Goal: Information Seeking & Learning: Learn about a topic

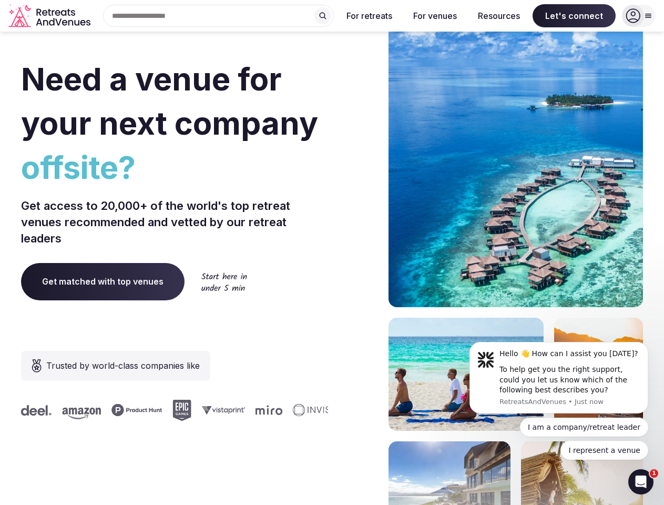
click at [332, 253] on div "Need a venue for your next company offsite? Get access to 20,000+ of the world'…" at bounding box center [332, 315] width 622 height 634
click at [219, 16] on div "Search Popular Destinations [GEOGRAPHIC_DATA], [GEOGRAPHIC_DATA] [GEOGRAPHIC_DA…" at bounding box center [214, 16] width 239 height 22
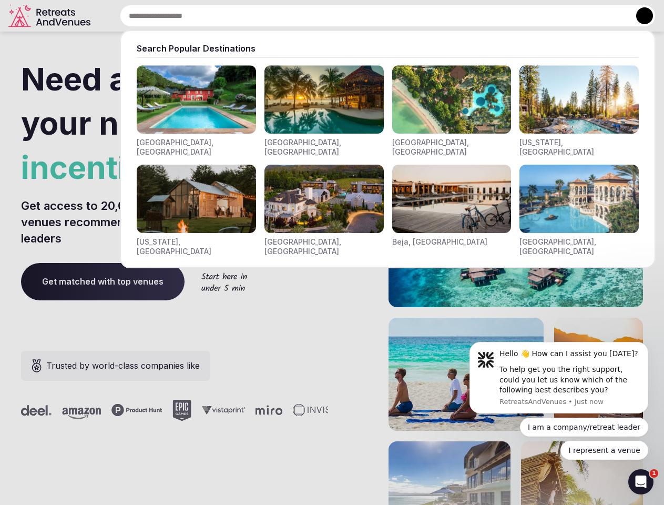
click at [323, 16] on input "text" at bounding box center [388, 16] width 536 height 22
click at [370, 16] on input "text" at bounding box center [388, 16] width 536 height 22
click at [435, 16] on input "text" at bounding box center [388, 16] width 536 height 22
click at [499, 16] on input "text" at bounding box center [388, 16] width 536 height 22
click at [574, 16] on input "text" at bounding box center [388, 16] width 536 height 22
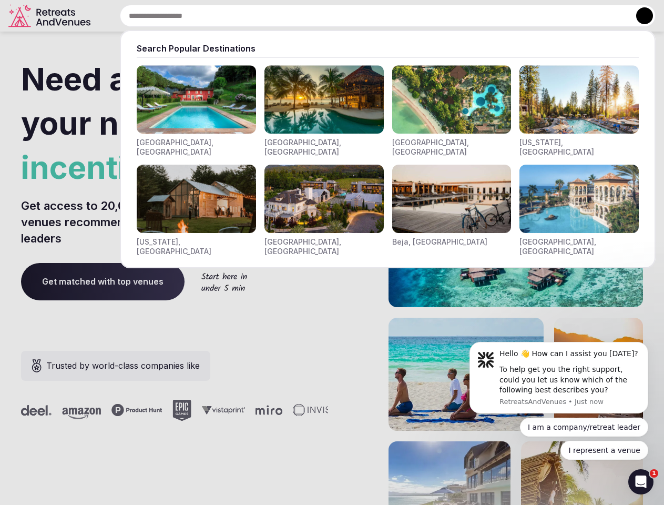
click at [639, 16] on button at bounding box center [645, 15] width 17 height 17
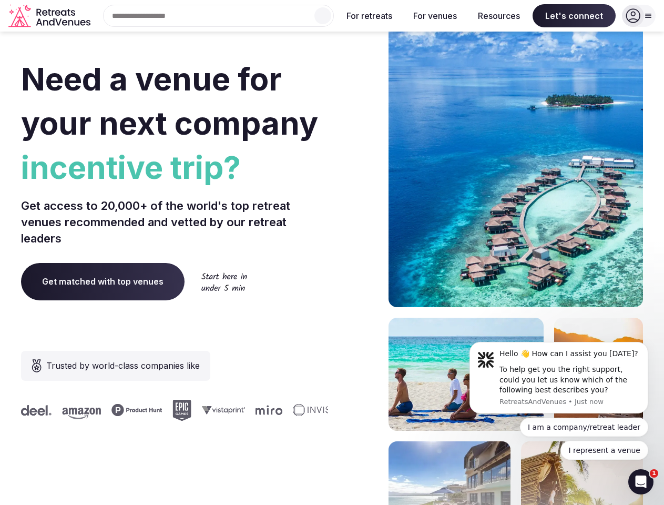
click at [559, 378] on div "To help get you the right support, could you let us know which of the following…" at bounding box center [570, 380] width 141 height 31
